Goal: Task Accomplishment & Management: Complete application form

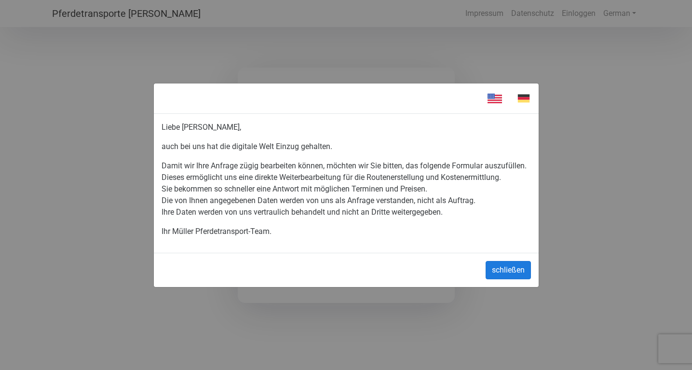
click at [512, 274] on button "schließen" at bounding box center [507, 270] width 45 height 18
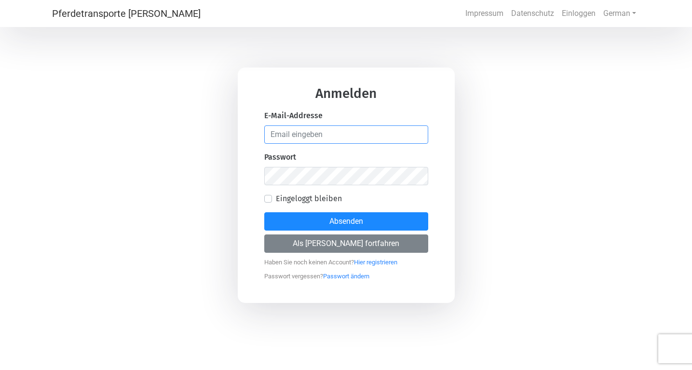
click at [323, 140] on input "email" at bounding box center [346, 134] width 164 height 18
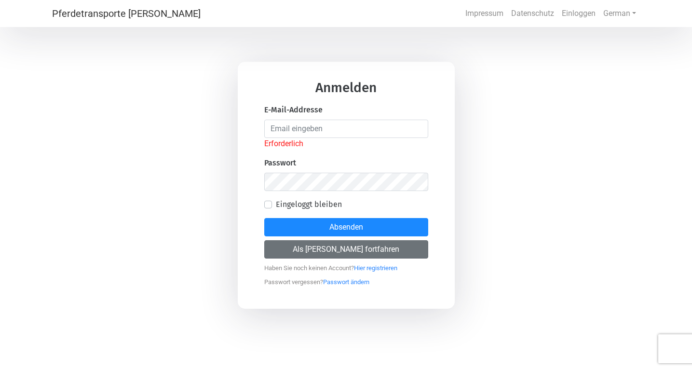
click at [303, 243] on button "Als [PERSON_NAME] fortfahren" at bounding box center [346, 249] width 164 height 18
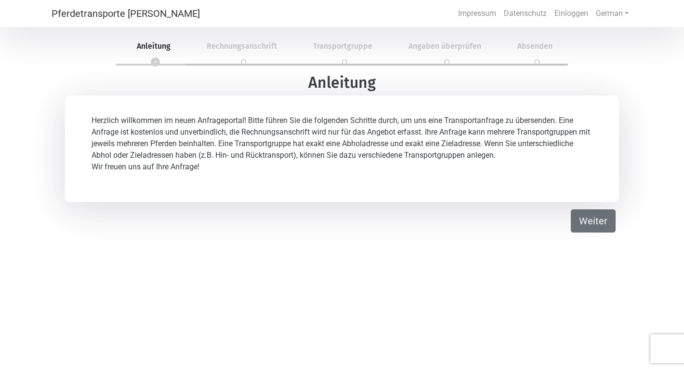
click at [589, 230] on button "Weiter" at bounding box center [593, 220] width 45 height 23
select select "DE"
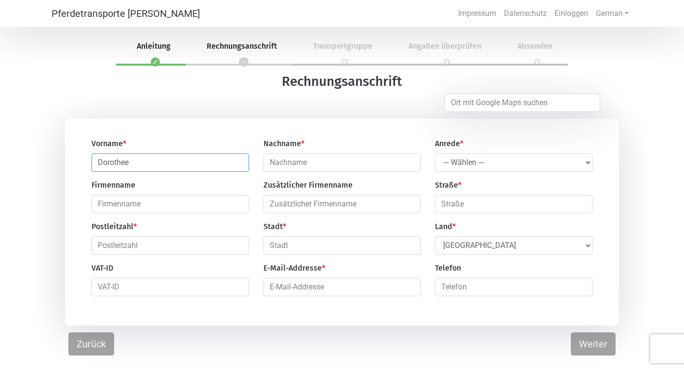
type input "Dorothee"
type input "[PERSON_NAME]"
select select "Ms."
type input "30169"
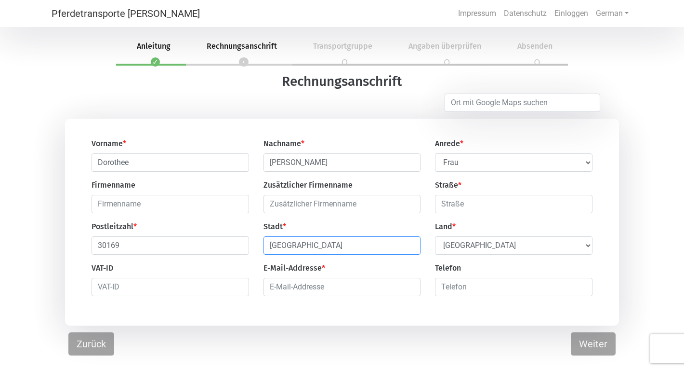
type input "[GEOGRAPHIC_DATA]"
click at [652, 80] on h3 "Rechnungsanschrift" at bounding box center [342, 81] width 684 height 16
type input "Ohestr 2c"
click at [644, 175] on div "Vorname * Dorothee Nachname * [PERSON_NAME] Anrede * --- Wählen --- [PERSON_NAM…" at bounding box center [342, 222] width 684 height 207
click at [594, 347] on button "Weiter" at bounding box center [593, 343] width 45 height 23
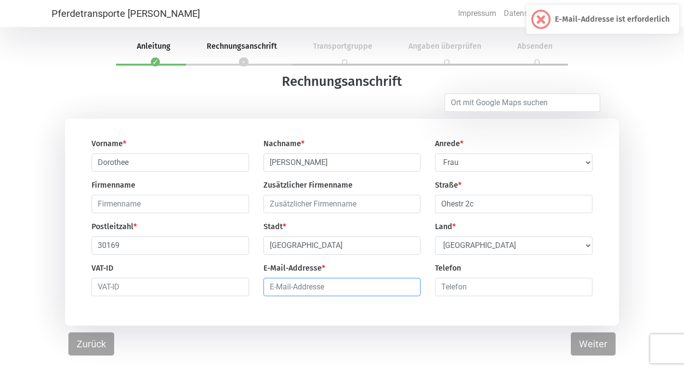
type input "d"
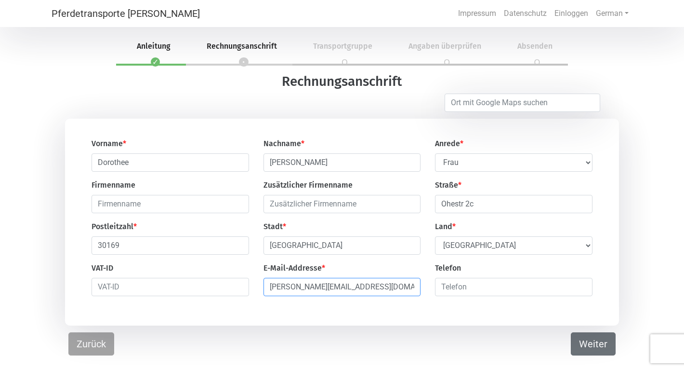
type input "[PERSON_NAME][EMAIL_ADDRESS][DOMAIN_NAME]"
click at [598, 348] on button "Weiter" at bounding box center [593, 343] width 45 height 23
select select "DE"
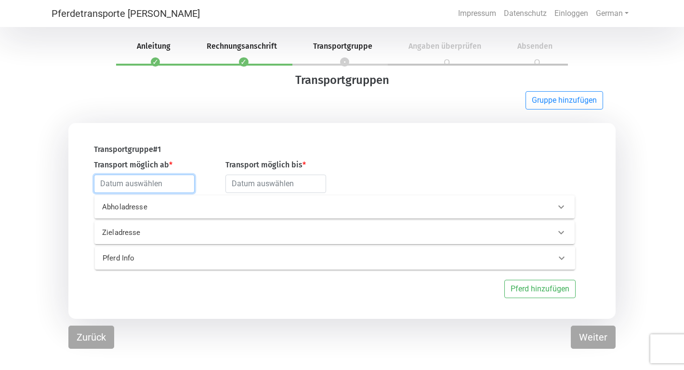
click at [156, 186] on input "text" at bounding box center [144, 183] width 101 height 18
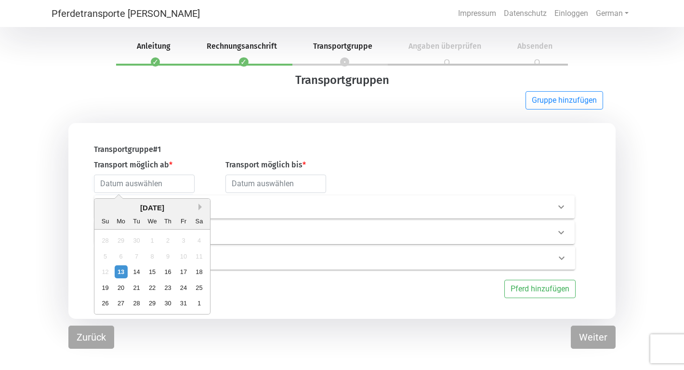
click at [199, 207] on button "Next Month" at bounding box center [202, 206] width 7 height 7
click at [183, 301] on div "28" at bounding box center [183, 302] width 13 height 13
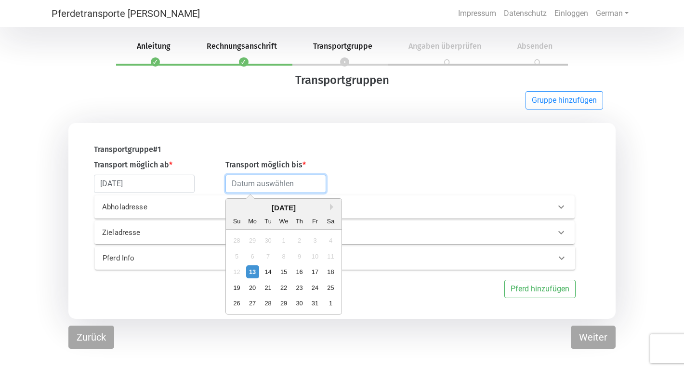
click at [257, 189] on input "text" at bounding box center [276, 183] width 101 height 18
click at [329, 207] on div "[DATE]" at bounding box center [284, 207] width 116 height 11
click at [332, 208] on button "Next Month" at bounding box center [333, 206] width 7 height 7
click at [263, 185] on input "text" at bounding box center [276, 183] width 101 height 18
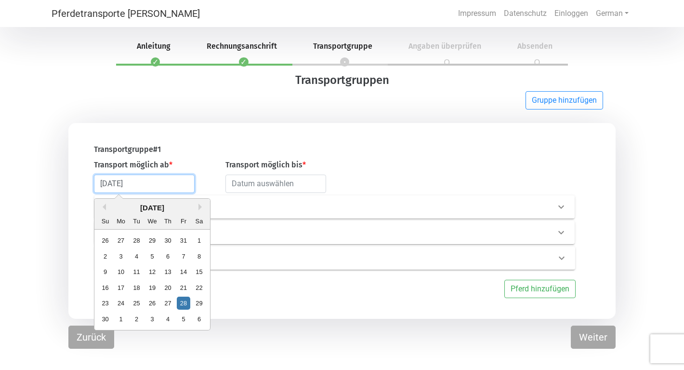
click at [131, 186] on input "[DATE]" at bounding box center [144, 183] width 101 height 18
click at [152, 318] on div "3" at bounding box center [152, 318] width 13 height 13
type input "[DATE]"
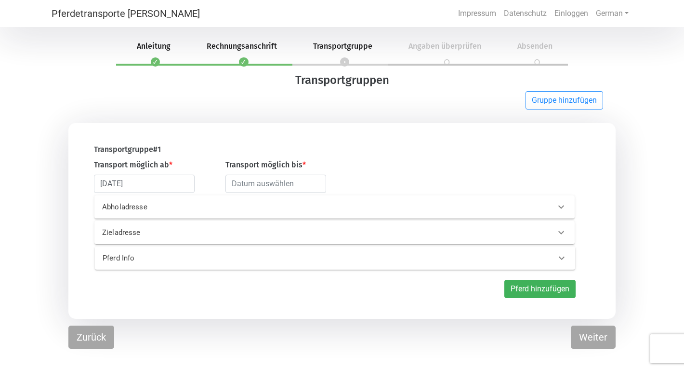
click at [556, 292] on button "Pferd hinzufügen" at bounding box center [540, 289] width 71 height 18
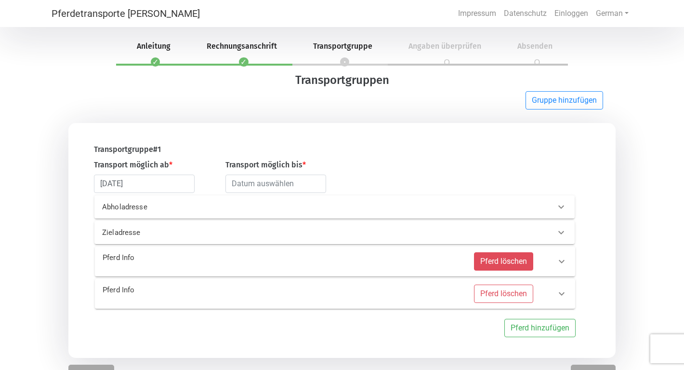
click at [511, 266] on button "Pferd löschen" at bounding box center [503, 261] width 59 height 18
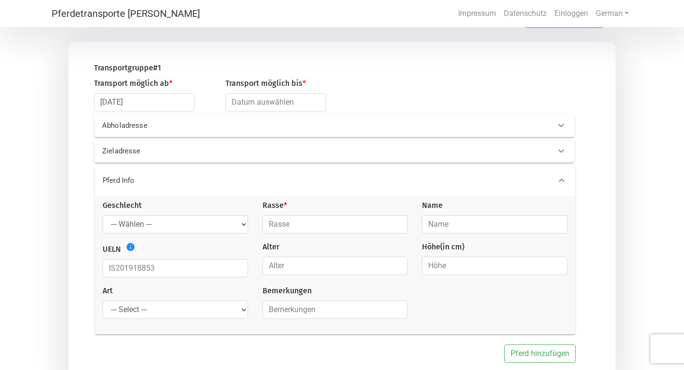
scroll to position [82, 0]
select select "stallion"
click at [398, 228] on input "text" at bounding box center [336, 223] width 146 height 18
type input "Islandpferd"
click at [457, 224] on input "text" at bounding box center [495, 223] width 146 height 18
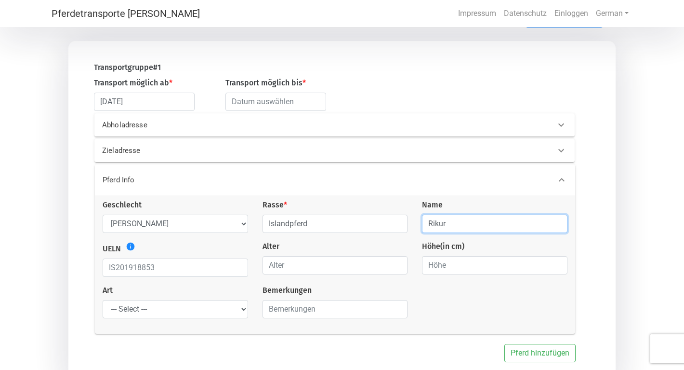
type input "Rikur"
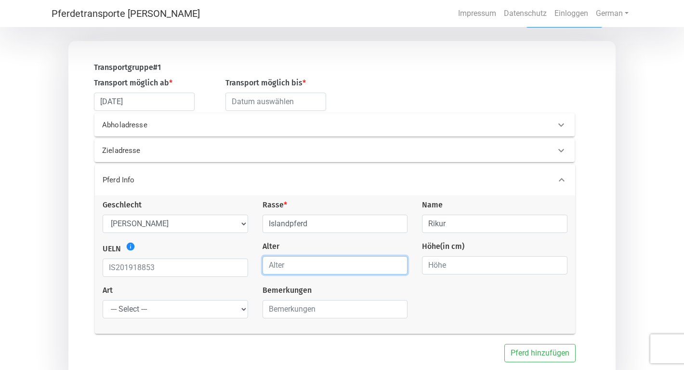
click at [398, 273] on input "number" at bounding box center [336, 265] width 146 height 18
click at [394, 269] on input "0" at bounding box center [336, 265] width 146 height 18
click at [397, 265] on input "1" at bounding box center [336, 265] width 146 height 18
click at [397, 265] on input "2" at bounding box center [336, 265] width 146 height 18
click at [397, 265] on input "3" at bounding box center [336, 265] width 146 height 18
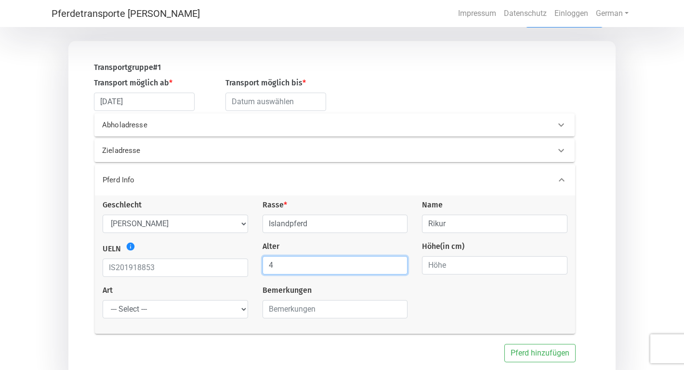
click at [397, 265] on input "4" at bounding box center [336, 265] width 146 height 18
click at [397, 265] on input "5" at bounding box center [336, 265] width 146 height 18
type input "6"
click at [397, 265] on input "6" at bounding box center [336, 265] width 146 height 18
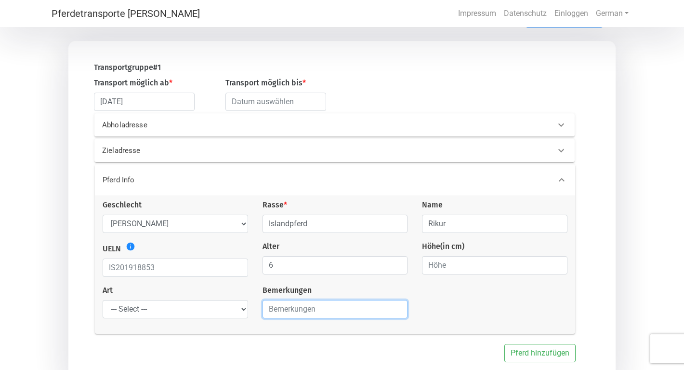
click at [300, 311] on input "text" at bounding box center [336, 309] width 146 height 18
type input "sehr [PERSON_NAME]"
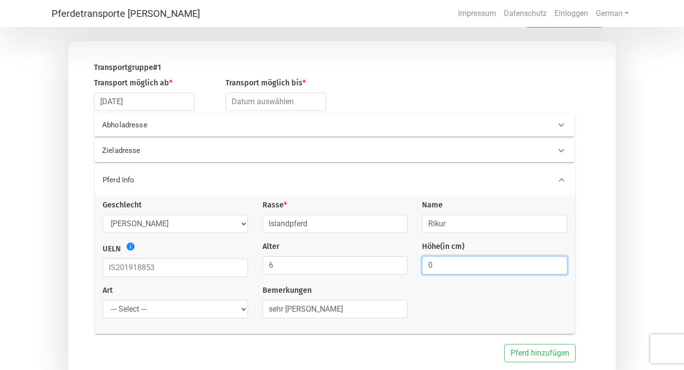
click at [554, 271] on input "0" at bounding box center [495, 265] width 146 height 18
click at [558, 265] on input "1" at bounding box center [495, 265] width 146 height 18
click at [558, 265] on input "2" at bounding box center [495, 265] width 146 height 18
click at [558, 265] on input "26" at bounding box center [495, 265] width 146 height 18
click at [558, 265] on input "61" at bounding box center [495, 265] width 146 height 18
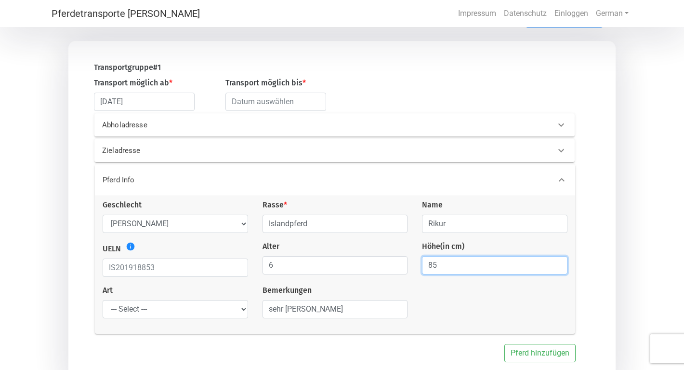
click at [558, 265] on input "85" at bounding box center [495, 265] width 146 height 18
click at [558, 264] on input "101" at bounding box center [495, 265] width 146 height 18
click at [558, 264] on input "128" at bounding box center [495, 265] width 146 height 18
click at [558, 264] on input "129" at bounding box center [495, 265] width 146 height 18
click at [558, 264] on input "130" at bounding box center [495, 265] width 146 height 18
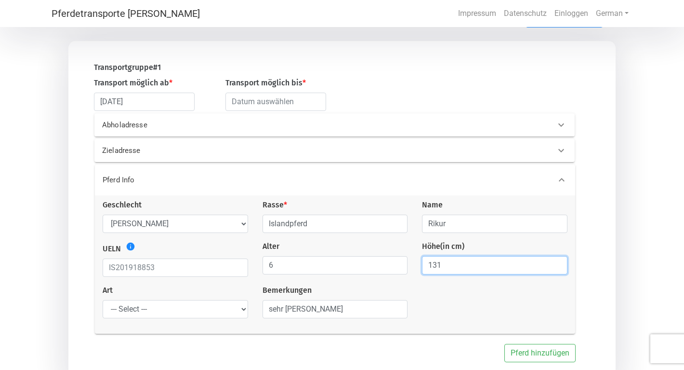
click at [558, 264] on input "131" at bounding box center [495, 265] width 146 height 18
click at [558, 264] on input "132" at bounding box center [495, 265] width 146 height 18
click at [558, 264] on input "133" at bounding box center [495, 265] width 146 height 18
click at [558, 264] on input "145" at bounding box center [495, 265] width 146 height 18
type input "144"
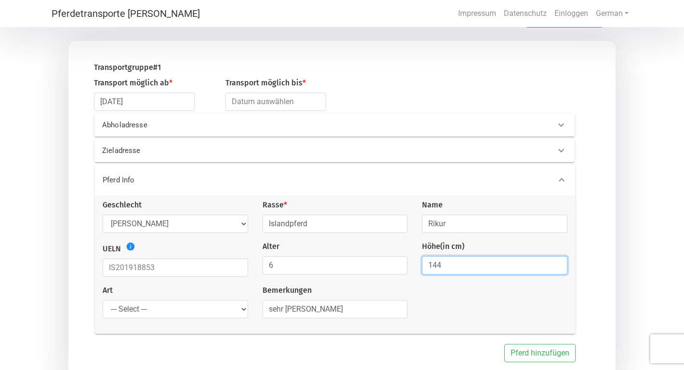
click at [556, 270] on input "144" at bounding box center [495, 265] width 146 height 18
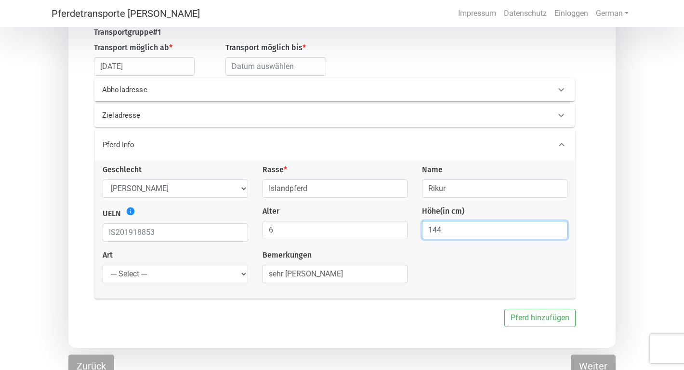
scroll to position [127, 0]
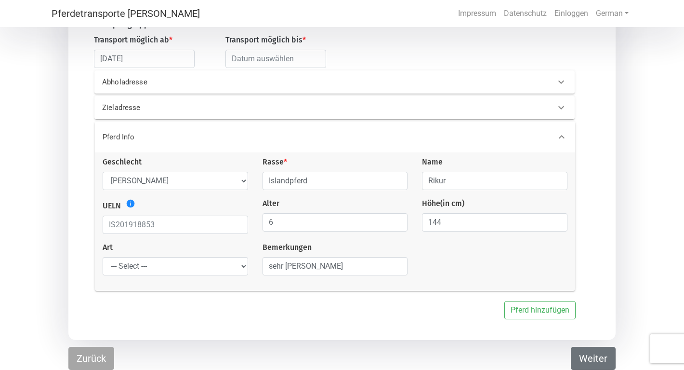
click at [599, 361] on button "Weiter" at bounding box center [593, 358] width 45 height 23
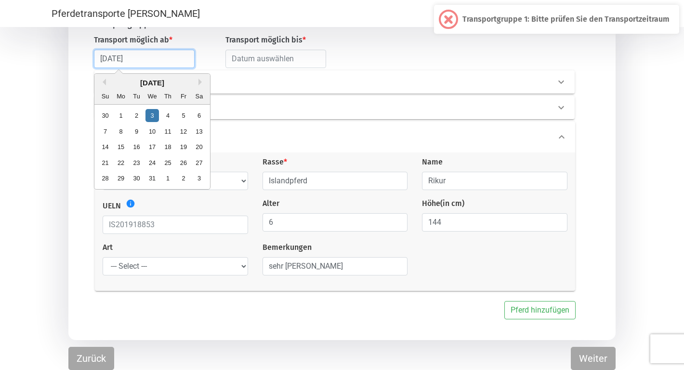
click at [176, 58] on input "[DATE]" at bounding box center [144, 59] width 101 height 18
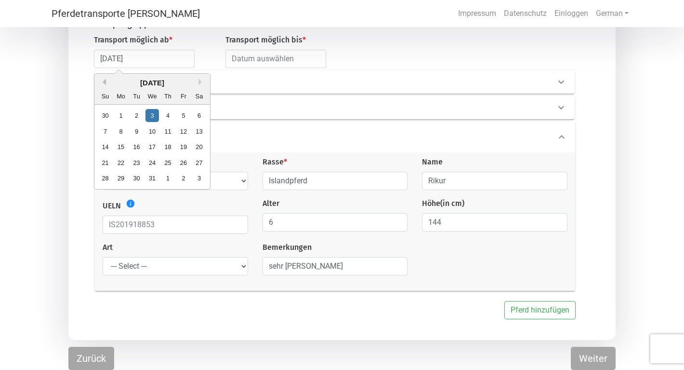
click at [103, 79] on button "Previous Month" at bounding box center [102, 82] width 7 height 7
click at [183, 177] on div "28" at bounding box center [183, 178] width 13 height 13
type input "[DATE]"
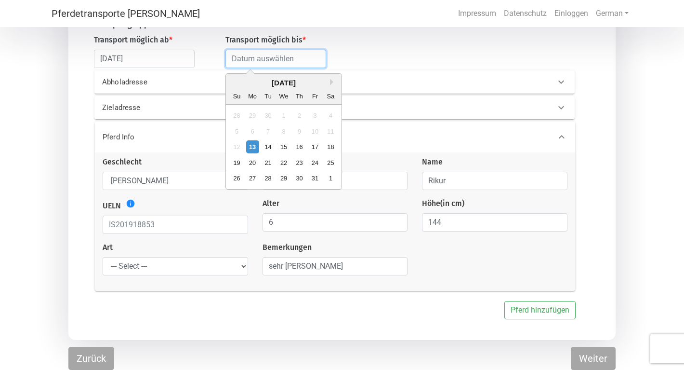
click at [277, 58] on input "text" at bounding box center [276, 59] width 101 height 18
click at [331, 79] on button "Next Month" at bounding box center [333, 82] width 7 height 7
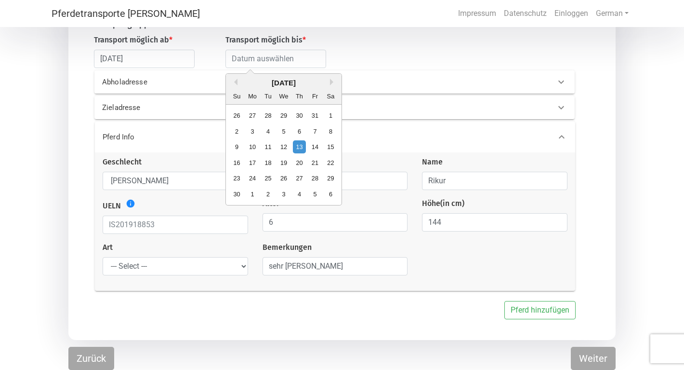
click at [330, 80] on div "[DATE]" at bounding box center [284, 83] width 116 height 11
click at [281, 192] on div "3" at bounding box center [284, 193] width 13 height 13
type input "[DATE]"
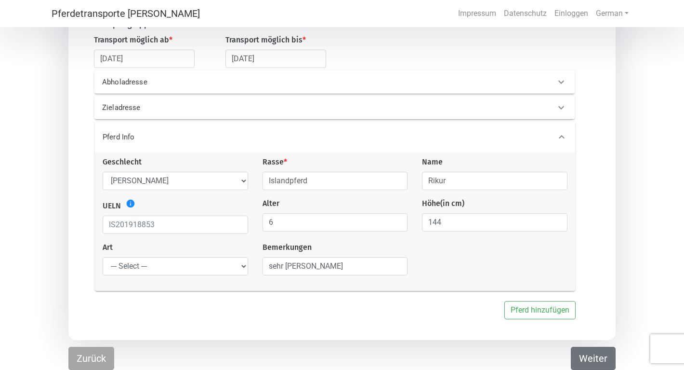
click at [600, 358] on button "Weiter" at bounding box center [593, 358] width 45 height 23
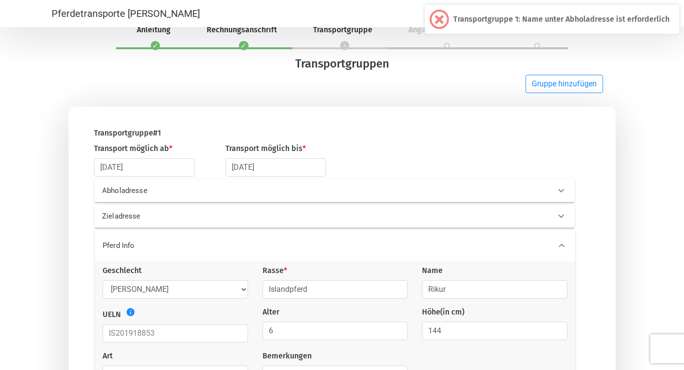
scroll to position [15, 0]
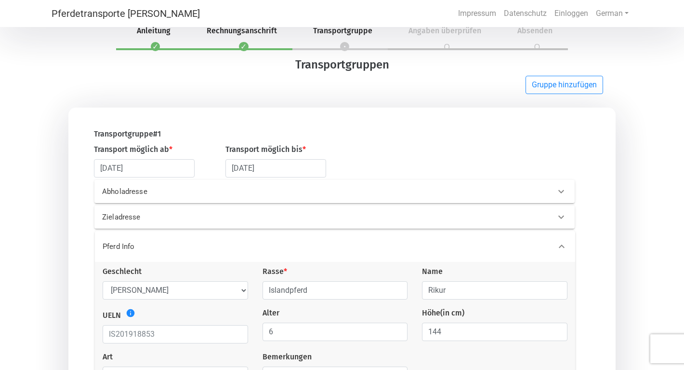
click at [160, 196] on p "Abholadresse" at bounding box center [206, 191] width 209 height 11
